Goal: Task Accomplishment & Management: Use online tool/utility

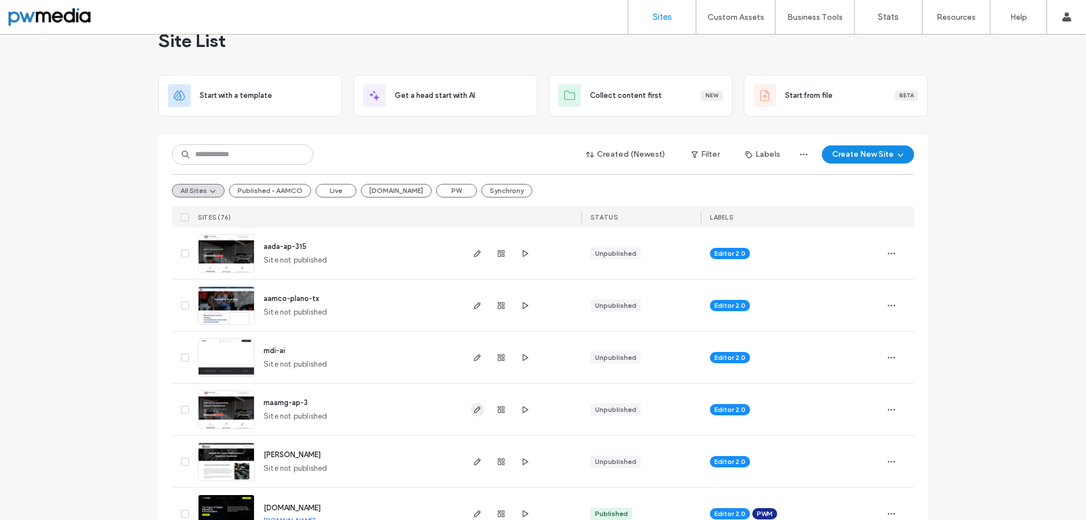
scroll to position [57, 0]
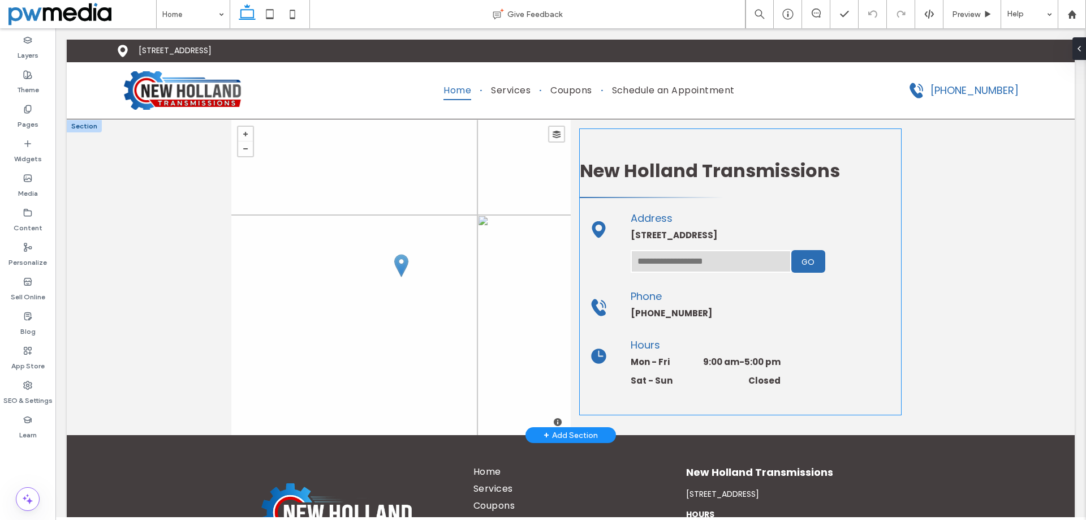
scroll to position [3012, 0]
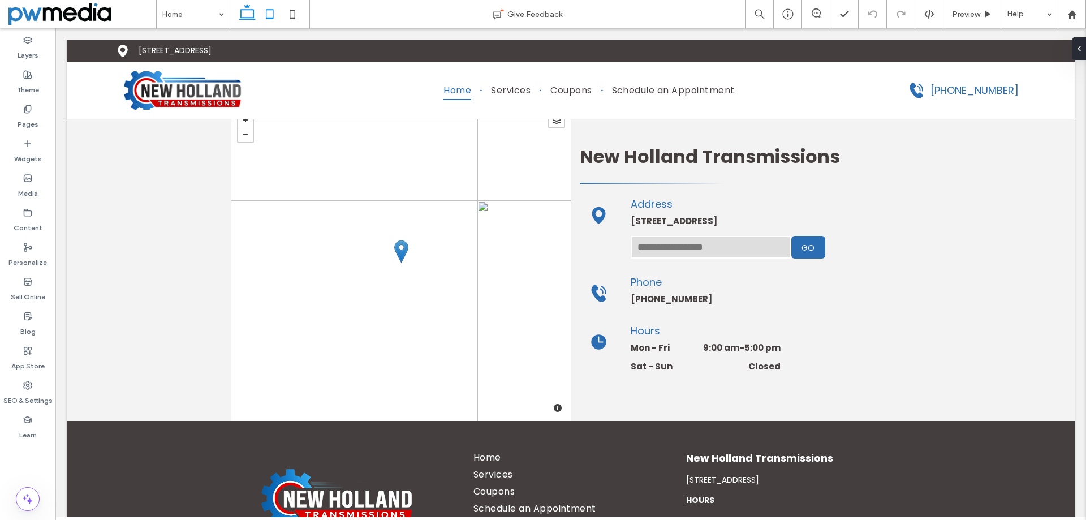
click at [279, 18] on icon at bounding box center [269, 14] width 23 height 23
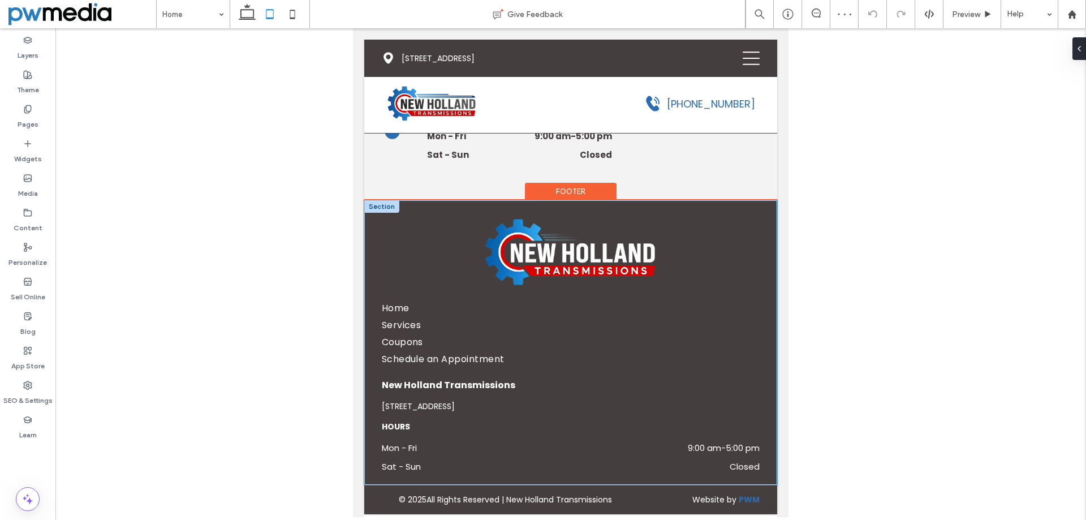
scroll to position [3549, 0]
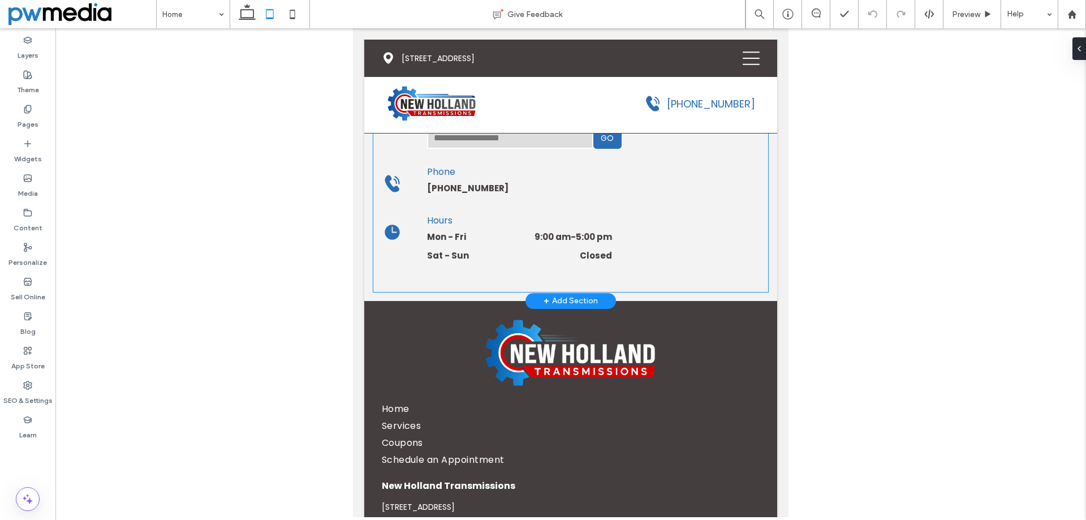
click at [581, 149] on input "text" at bounding box center [510, 137] width 166 height 23
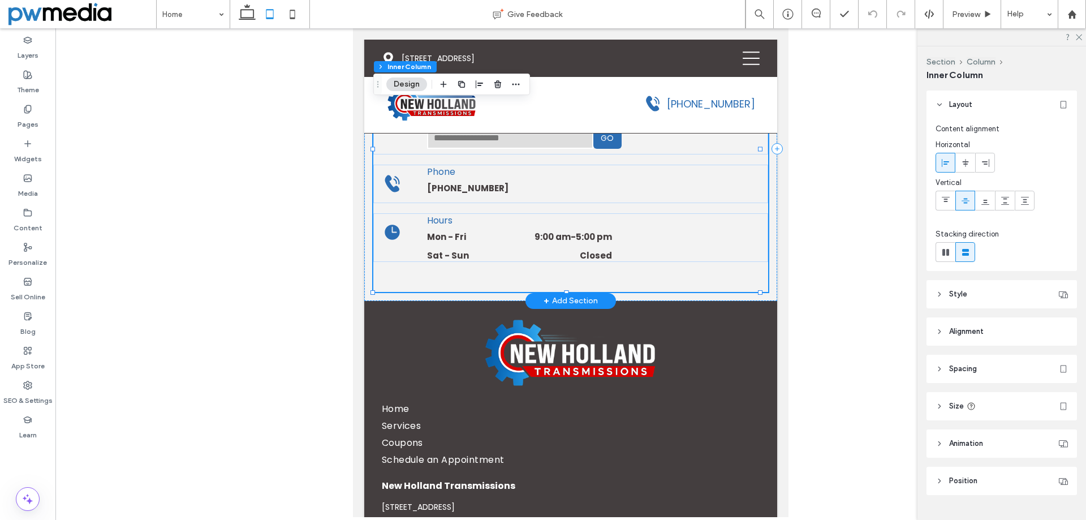
click at [538, 149] on input "text" at bounding box center [510, 137] width 166 height 23
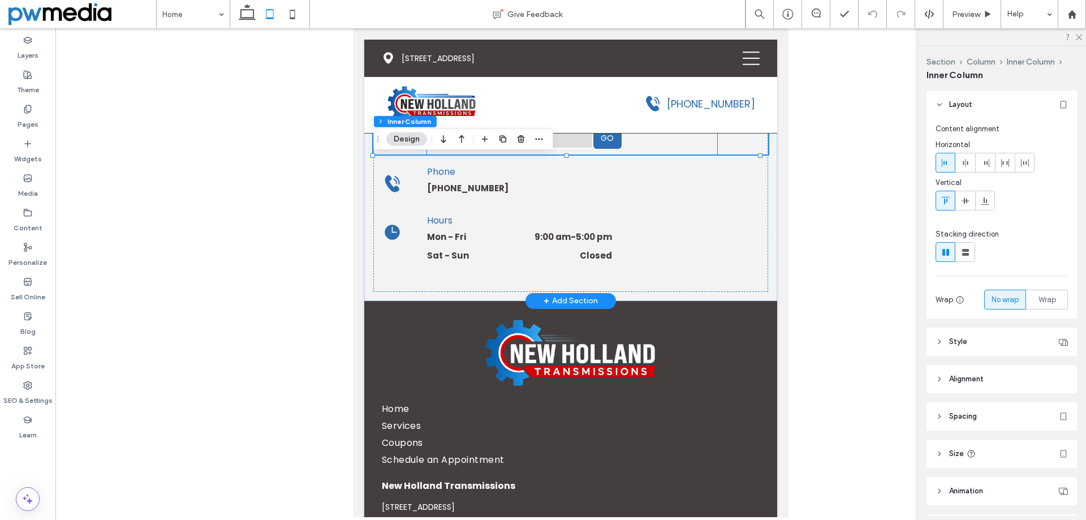
click at [492, 149] on input "text" at bounding box center [510, 137] width 166 height 23
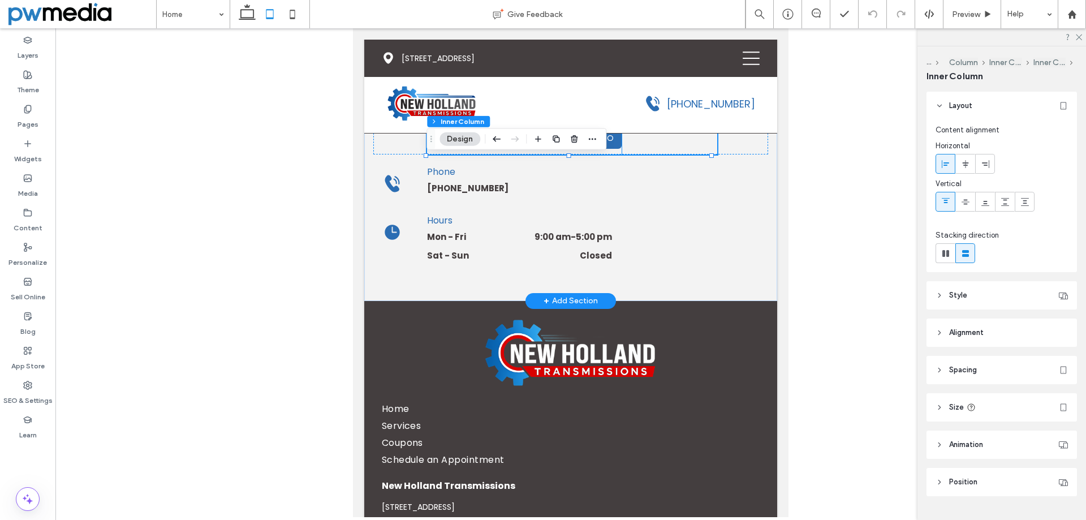
click at [456, 149] on input "text" at bounding box center [510, 137] width 166 height 23
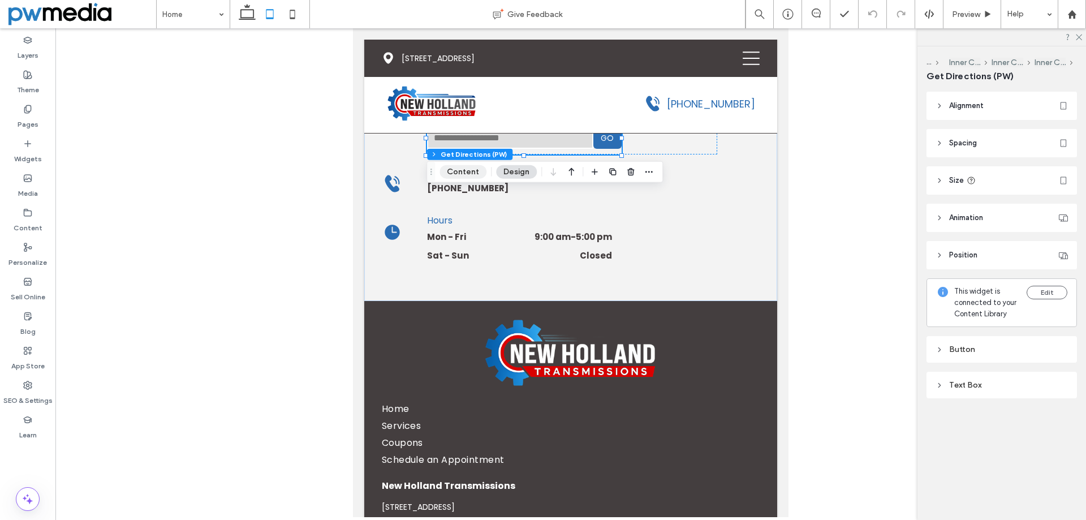
click at [468, 174] on button "Content" at bounding box center [462, 172] width 47 height 14
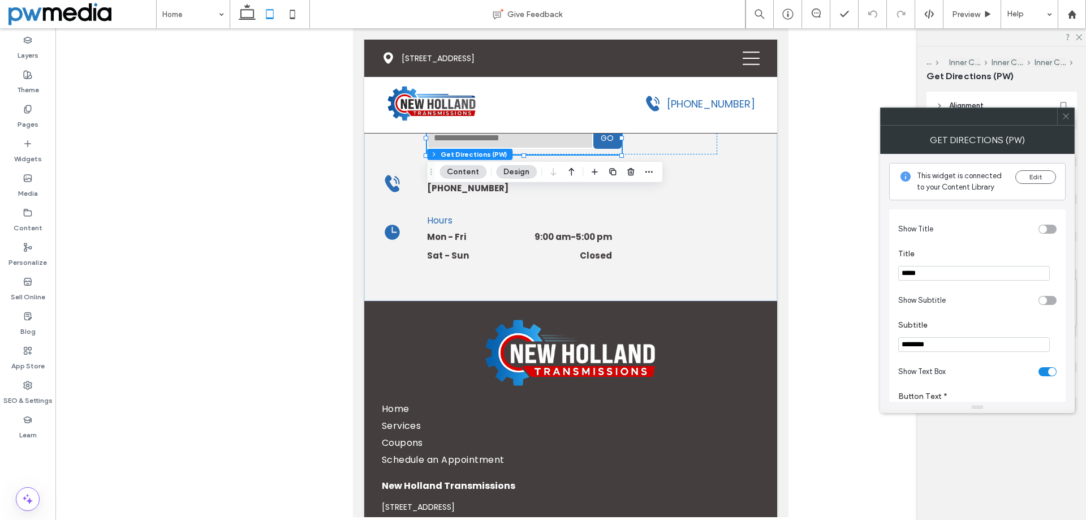
click at [508, 171] on button "Design" at bounding box center [516, 172] width 41 height 14
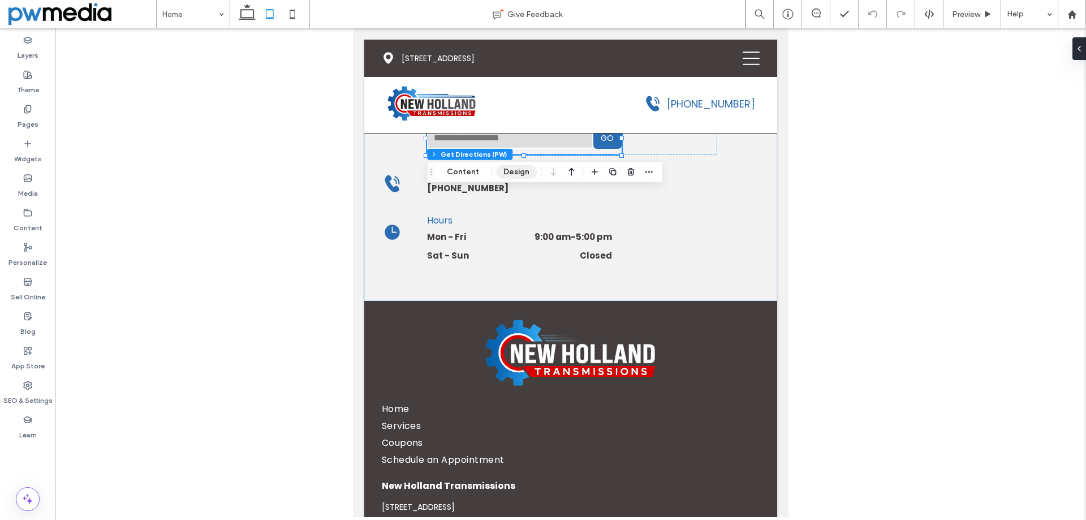
click at [506, 167] on button "Design" at bounding box center [516, 172] width 41 height 14
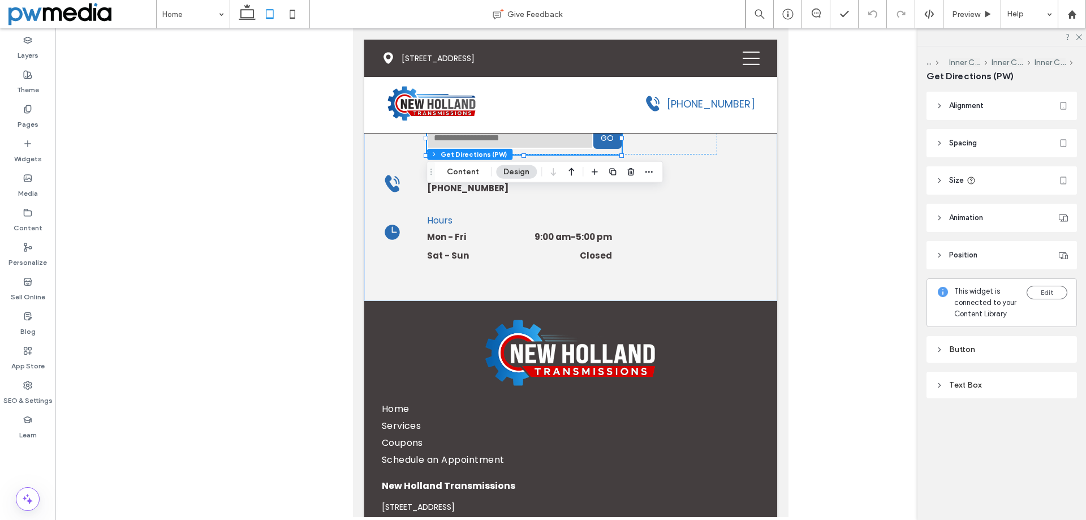
click at [1014, 350] on div "Button" at bounding box center [1001, 349] width 132 height 10
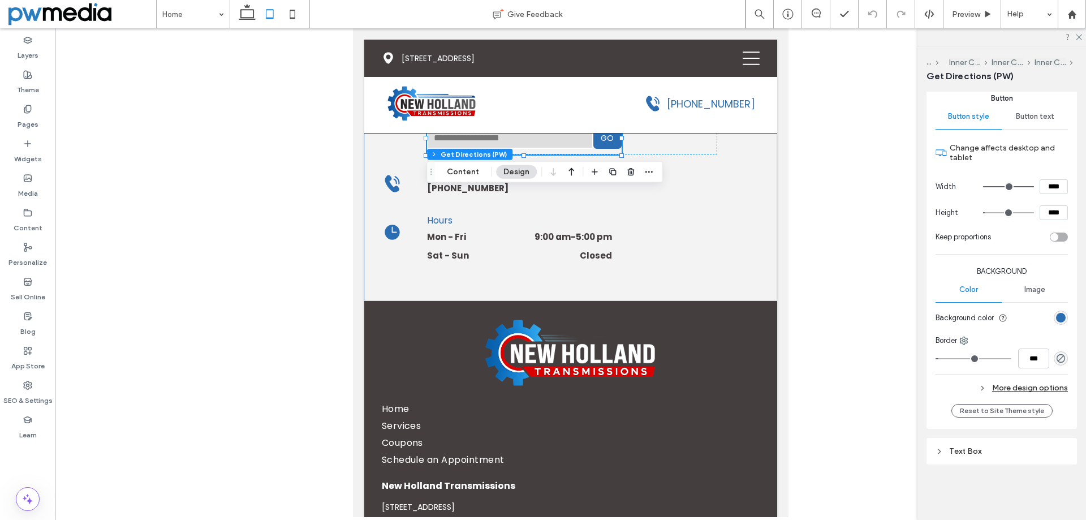
scroll to position [286, 0]
drag, startPoint x: 986, startPoint y: 453, endPoint x: 994, endPoint y: 446, distance: 11.6
click at [986, 453] on div "Text Box" at bounding box center [1001, 451] width 132 height 10
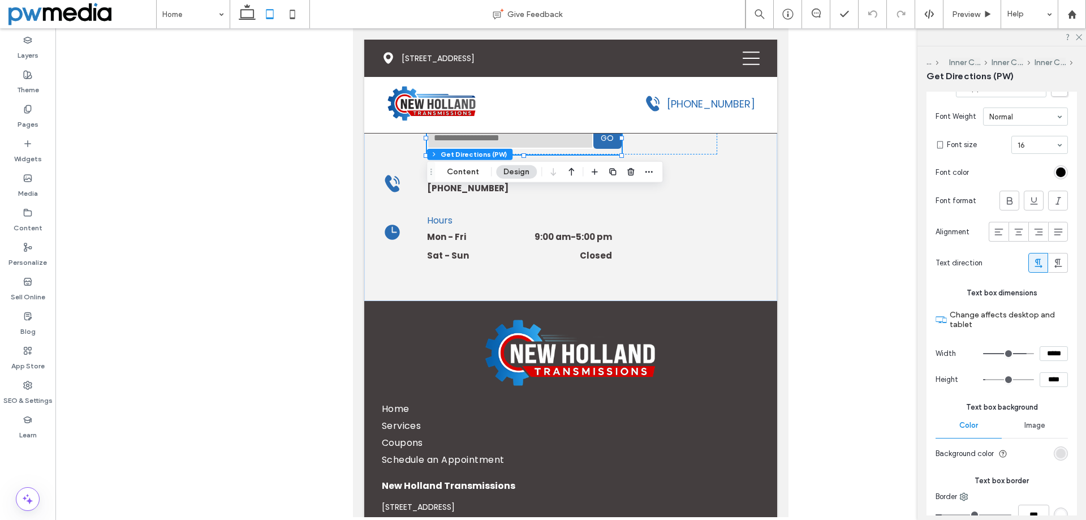
scroll to position [681, 0]
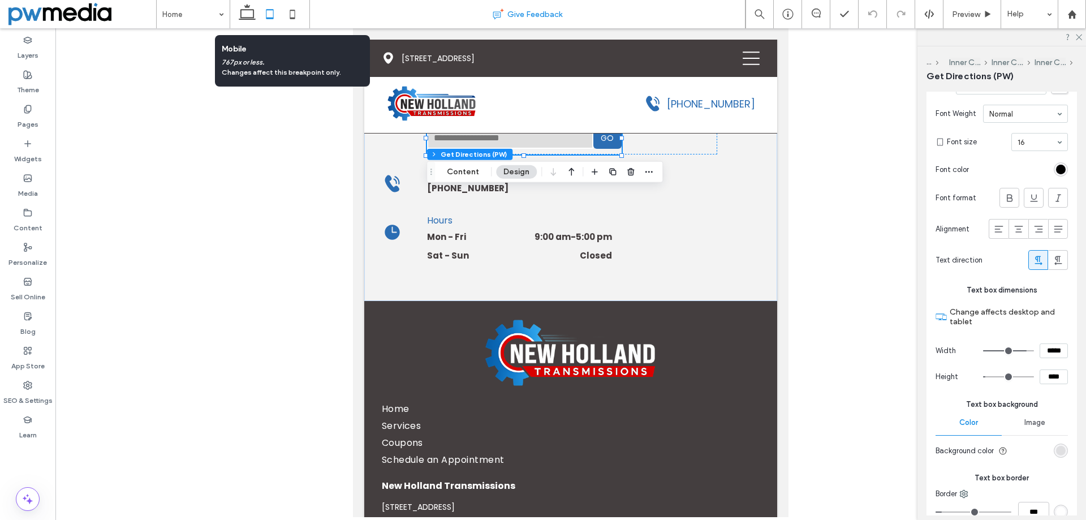
drag, startPoint x: 287, startPoint y: 20, endPoint x: 345, endPoint y: 25, distance: 57.9
click at [288, 20] on icon at bounding box center [292, 14] width 23 height 23
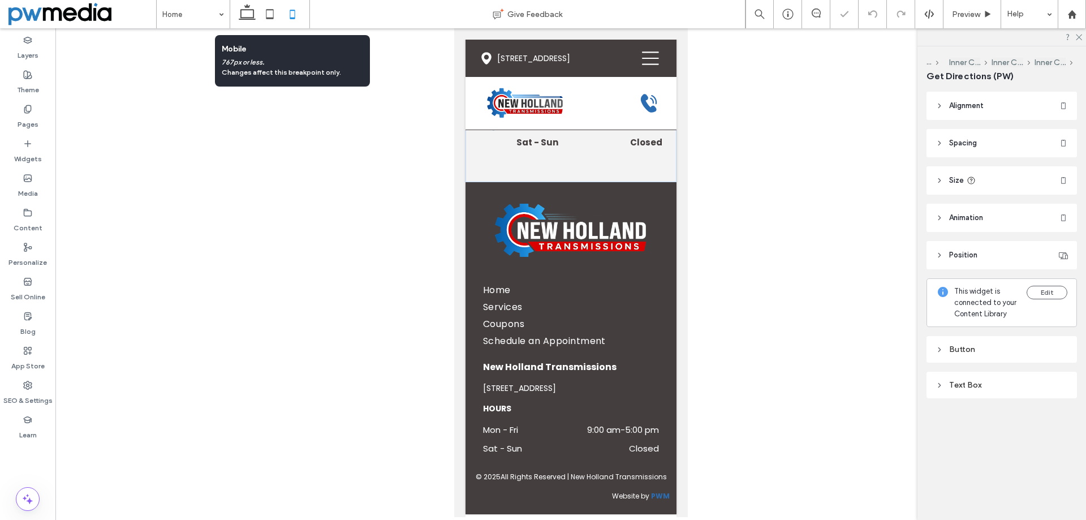
scroll to position [0, 0]
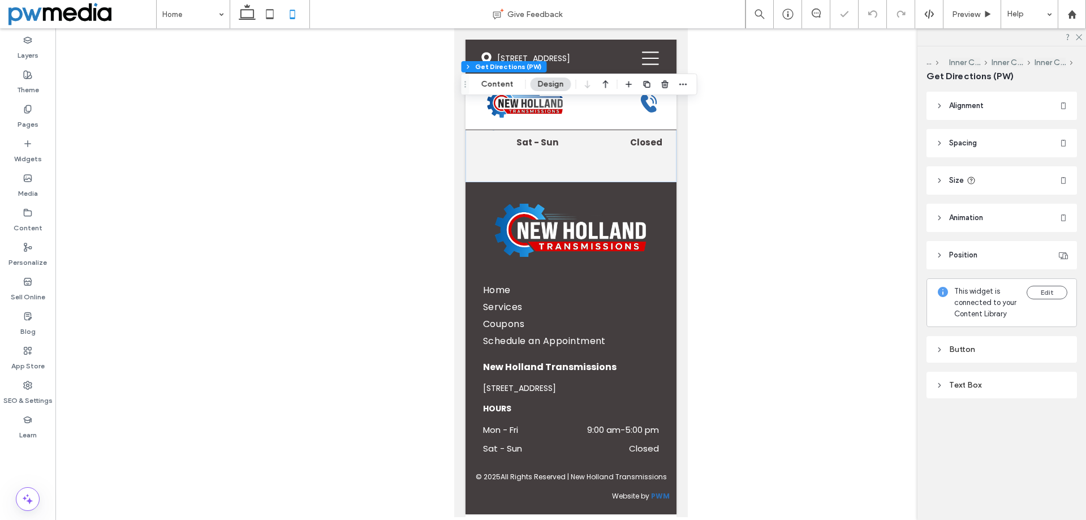
click at [1003, 350] on div "Button" at bounding box center [1001, 349] width 132 height 10
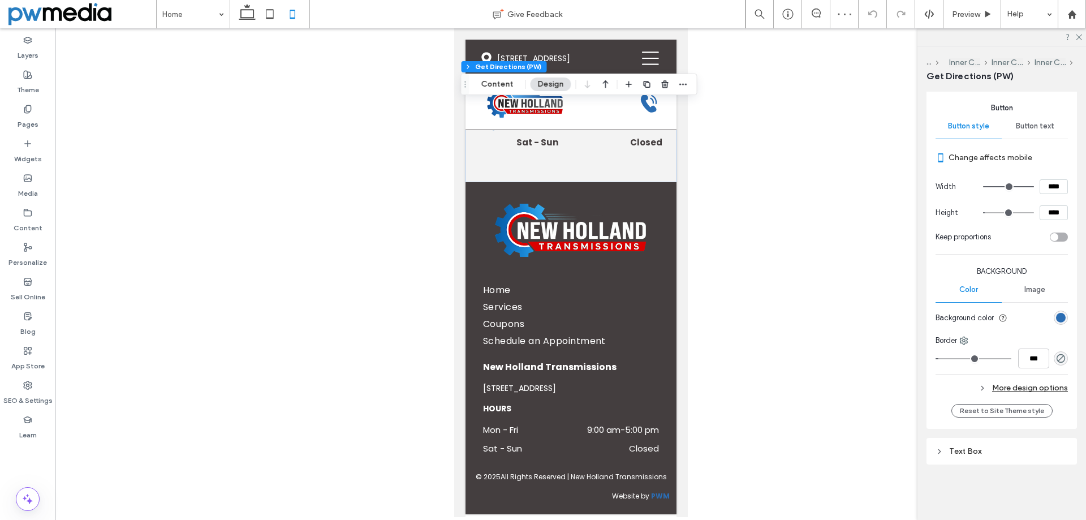
scroll to position [276, 0]
click at [995, 448] on div "Text Box" at bounding box center [1001, 451] width 132 height 10
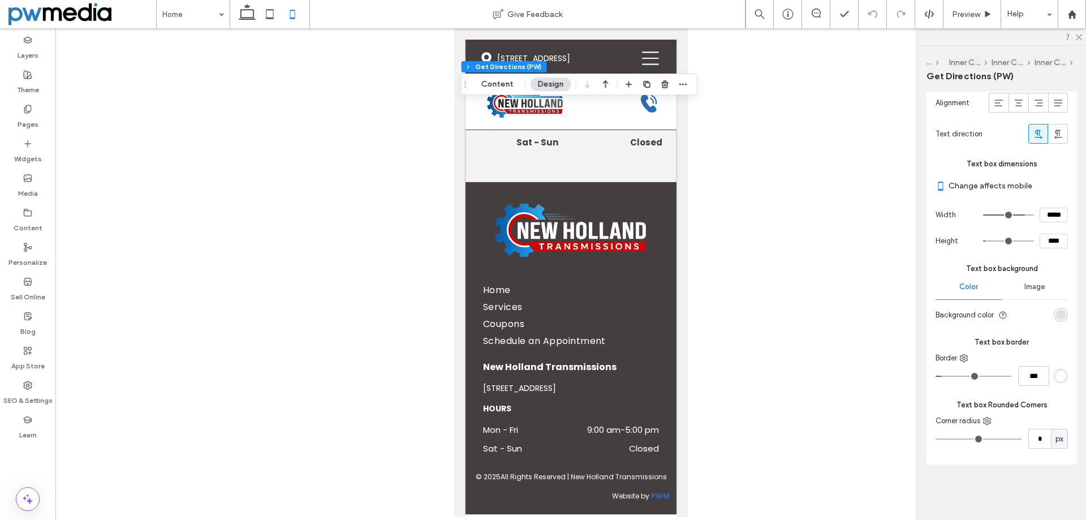
scroll to position [811, 0]
click at [253, 11] on use at bounding box center [247, 12] width 17 height 16
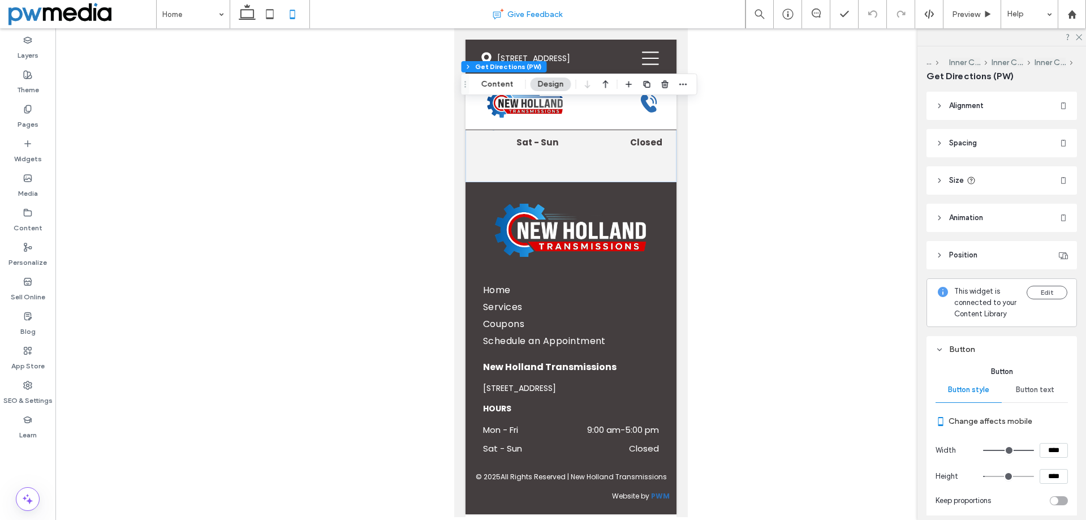
scroll to position [3001, 0]
